Goal: Obtain resource: Download file/media

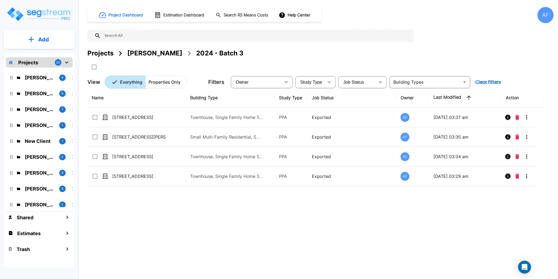
click at [297, 53] on div "Projects Moshe Toiv 2024 - Batch 3" at bounding box center [320, 53] width 466 height 10
click at [152, 56] on div "Moshe Toiv" at bounding box center [154, 53] width 55 height 10
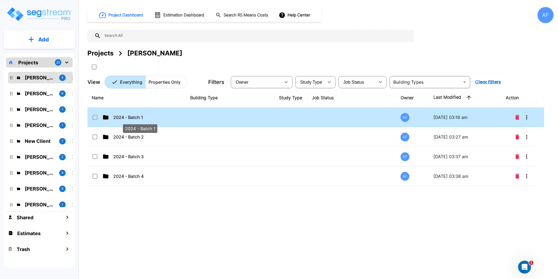
click at [153, 118] on p "2024 - Batch 1" at bounding box center [140, 117] width 54 height 6
click at [139, 117] on p "2024 - Batch 1" at bounding box center [140, 117] width 54 height 6
click at [140, 117] on p "2024 - Batch 1" at bounding box center [140, 117] width 54 height 6
checkbox input "true"
click at [140, 117] on p "2024 - Batch 1" at bounding box center [140, 117] width 54 height 6
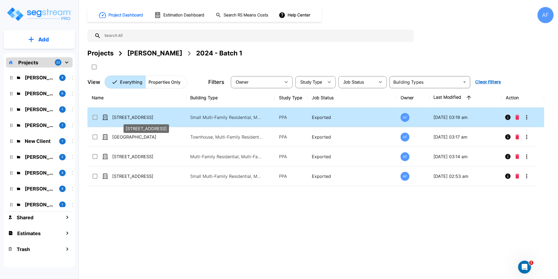
click at [162, 117] on p "[STREET_ADDRESS]" at bounding box center [139, 117] width 54 height 6
click at [132, 117] on p "[STREET_ADDRESS]" at bounding box center [139, 117] width 54 height 6
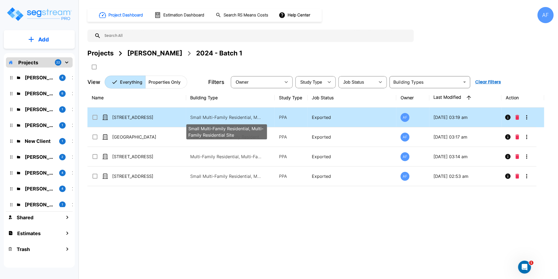
click at [230, 118] on p "Small Multi-Family Residential, Multi-Family Residential Site" at bounding box center [227, 117] width 73 height 6
checkbox input "true"
click at [230, 118] on p "Small Multi-Family Residential, Multi-Family Residential Site" at bounding box center [227, 117] width 73 height 6
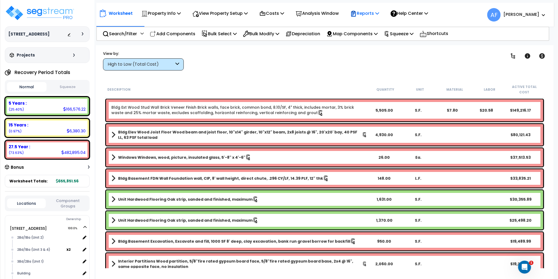
click at [379, 14] on icon at bounding box center [378, 13] width 4 height 4
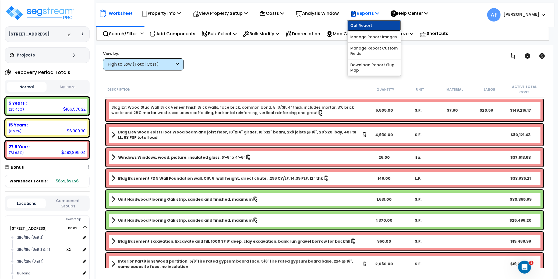
click at [370, 24] on link "Get Report" at bounding box center [374, 25] width 53 height 11
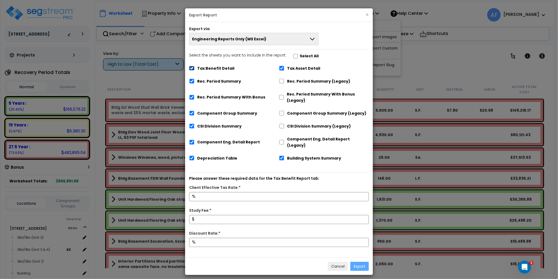
click at [193, 69] on input "Tax Benefit Detail" at bounding box center [191, 68] width 5 height 5
checkbox input "false"
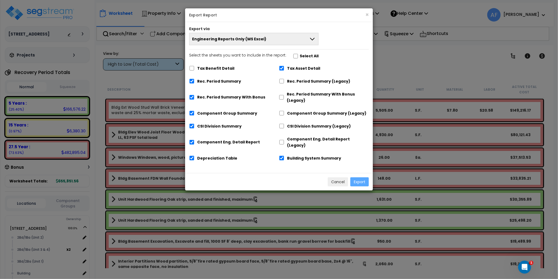
click at [241, 41] on span "Engineering Reports Only (MS Excel)" at bounding box center [229, 38] width 74 height 5
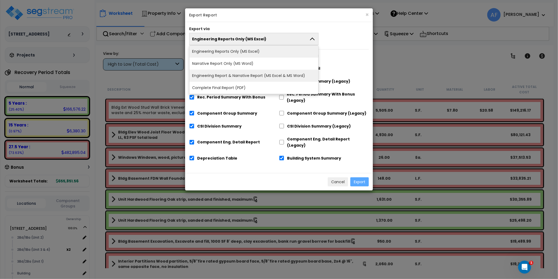
click at [244, 75] on li "Engineering Report & Narrative Report (MS Excel & MS Word)" at bounding box center [253, 76] width 129 height 12
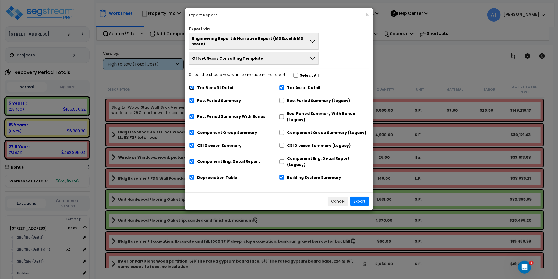
click at [194, 85] on input "Tax Benefit Detail" at bounding box center [191, 87] width 5 height 5
checkbox input "false"
click at [367, 14] on button "×" at bounding box center [367, 15] width 3 height 6
